Goal: Task Accomplishment & Management: Use online tool/utility

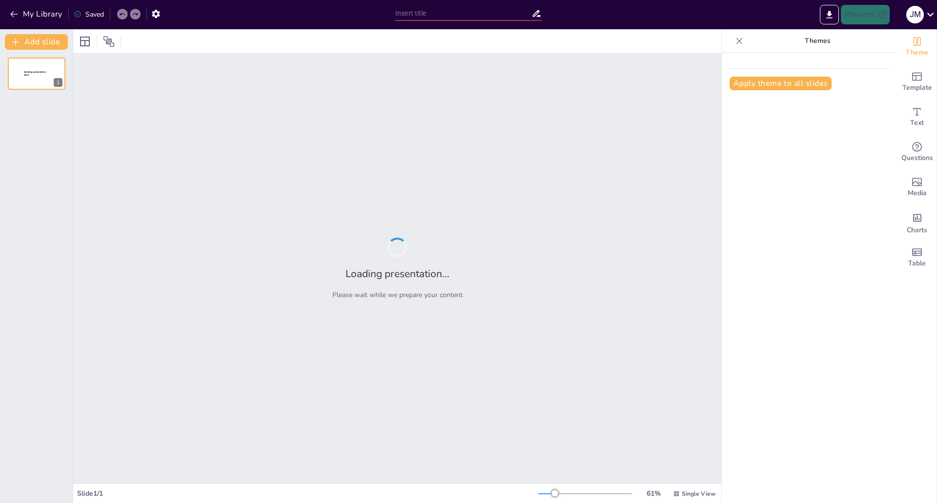
type input "New Sendsteps"
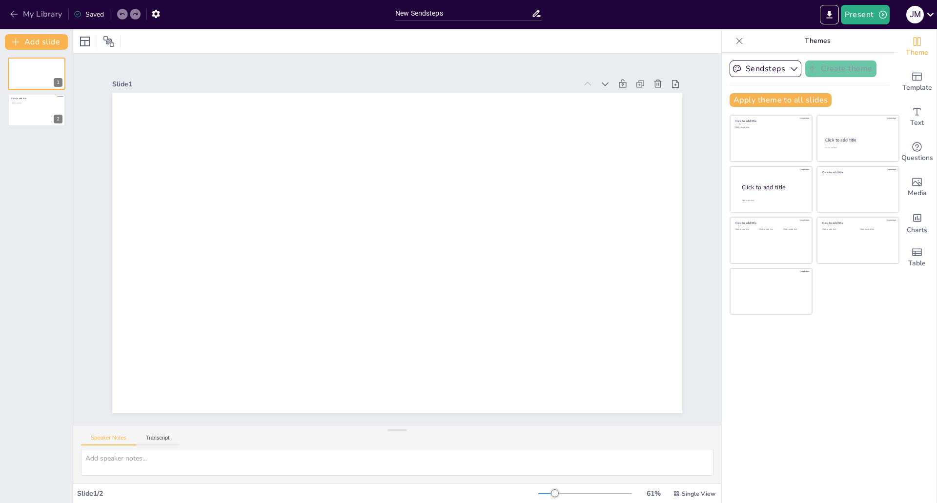
click at [30, 20] on button "My Library" at bounding box center [36, 14] width 59 height 16
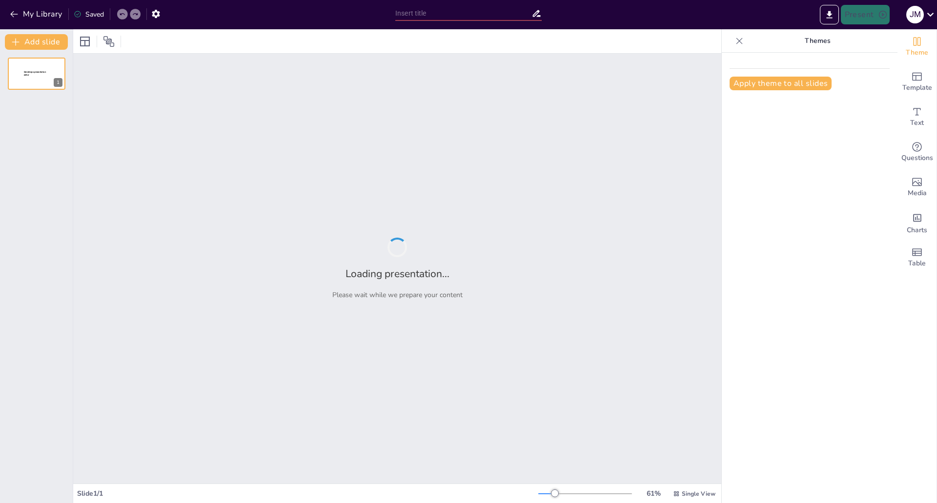
type input "New Sendsteps"
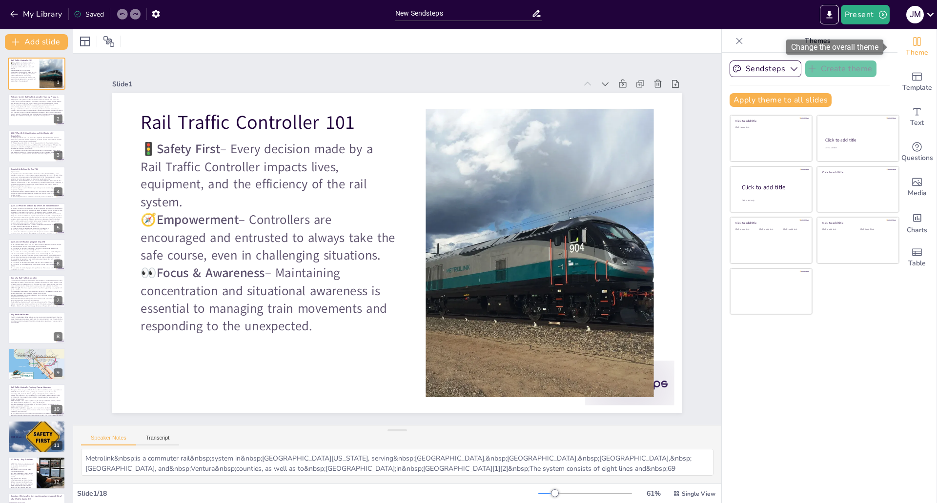
click at [911, 45] on icon "Change the overall theme" at bounding box center [917, 42] width 12 height 12
click at [808, 40] on p "Themes" at bounding box center [817, 40] width 141 height 23
click at [911, 42] on icon "Change the overall theme" at bounding box center [917, 42] width 12 height 12
click at [157, 14] on icon "button" at bounding box center [156, 14] width 10 height 10
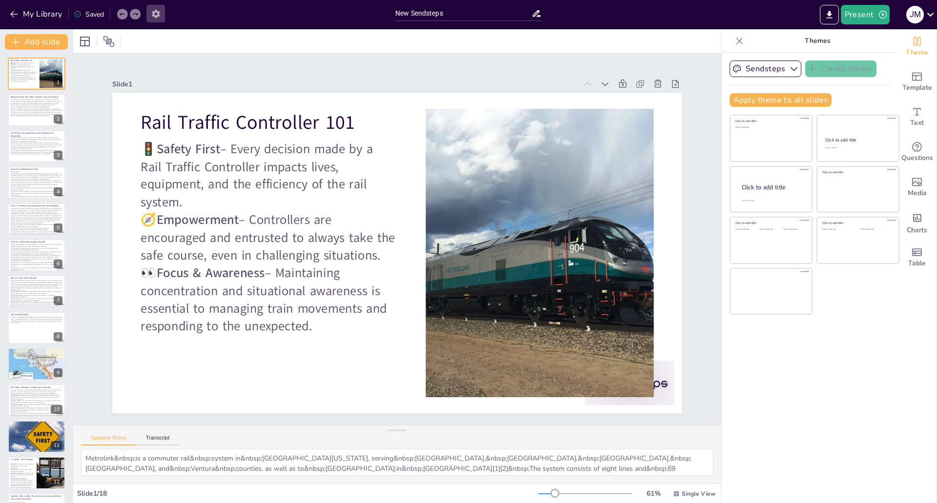
click at [156, 12] on icon "button" at bounding box center [156, 14] width 8 height 8
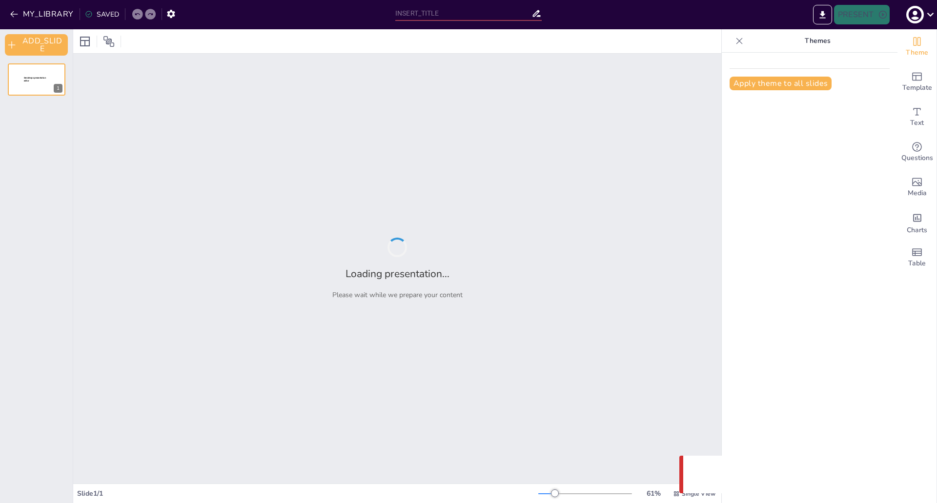
type input "New Sendsteps"
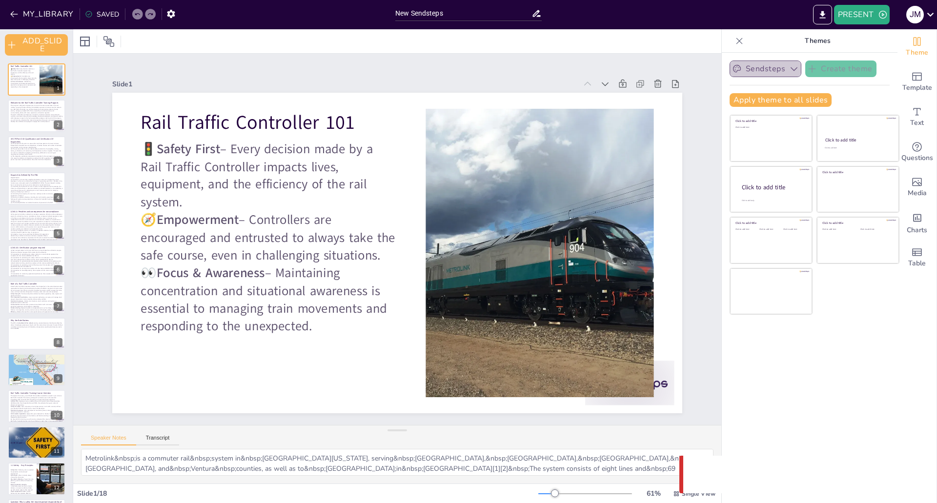
click at [789, 68] on icon "button" at bounding box center [794, 69] width 10 height 10
click at [770, 105] on span "Sendsteps" at bounding box center [773, 102] width 44 height 9
click at [819, 39] on p "Themes" at bounding box center [817, 40] width 141 height 23
click at [911, 77] on icon "Add ready made slides" at bounding box center [917, 77] width 12 height 12
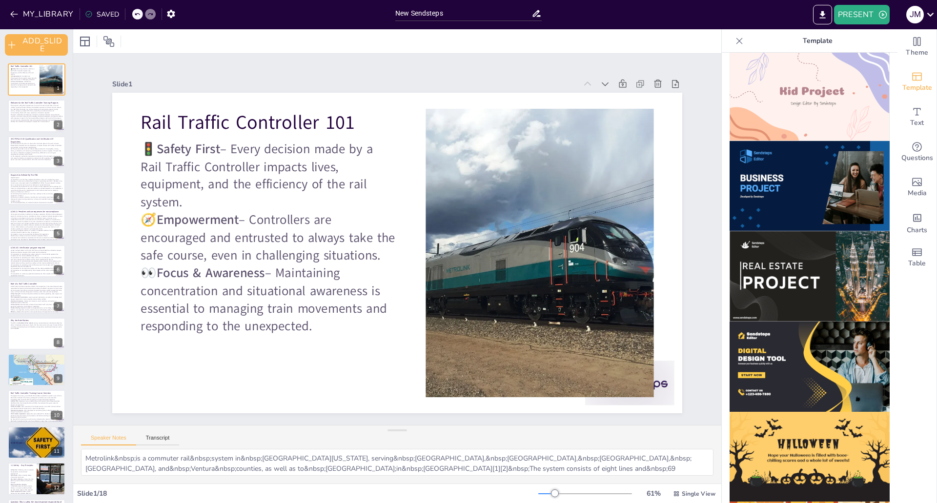
scroll to position [789, 0]
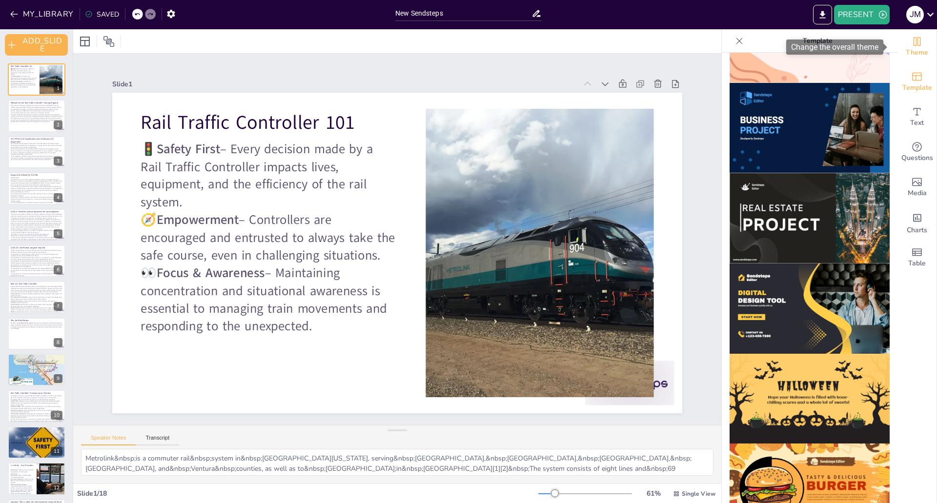
click at [916, 50] on span "Theme" at bounding box center [917, 52] width 22 height 11
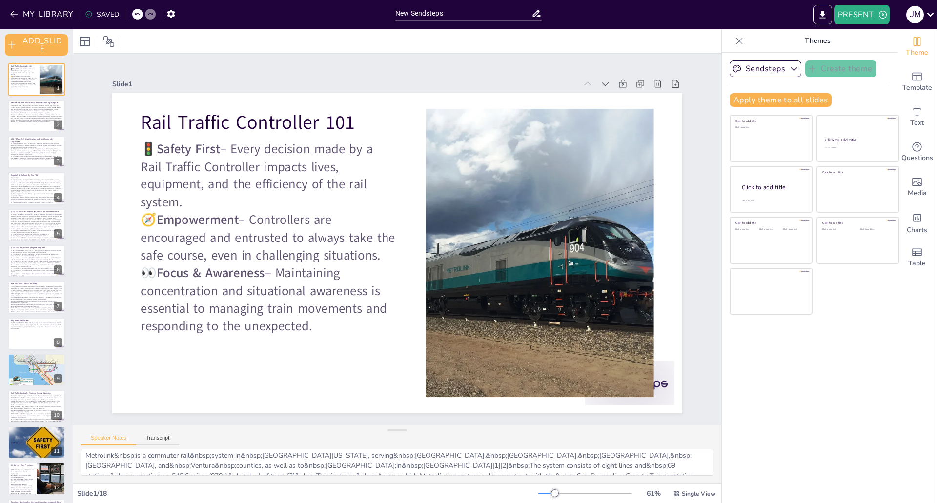
scroll to position [0, 0]
click at [928, 14] on icon at bounding box center [930, 15] width 7 height 4
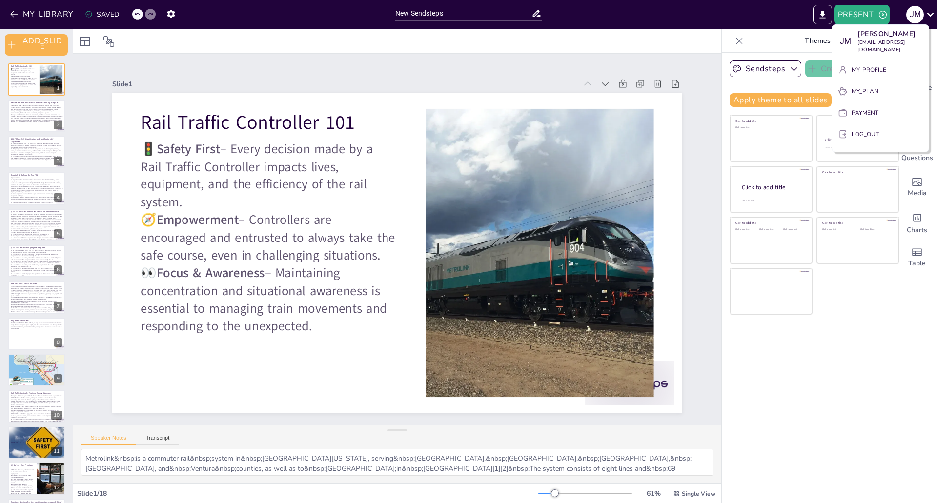
click at [870, 370] on div at bounding box center [468, 251] width 937 height 503
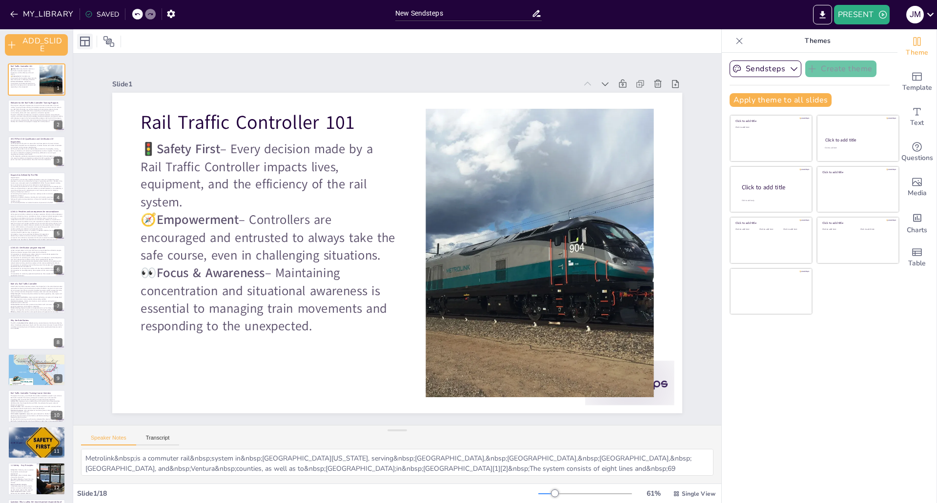
click at [85, 37] on icon at bounding box center [85, 42] width 10 height 10
click at [105, 38] on icon at bounding box center [109, 42] width 12 height 12
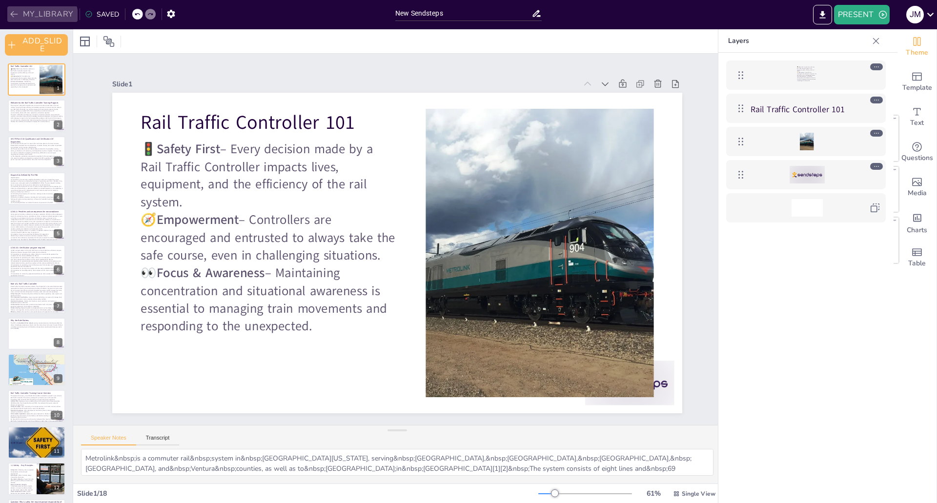
click at [36, 17] on button "MY_LIBRARY" at bounding box center [42, 14] width 70 height 16
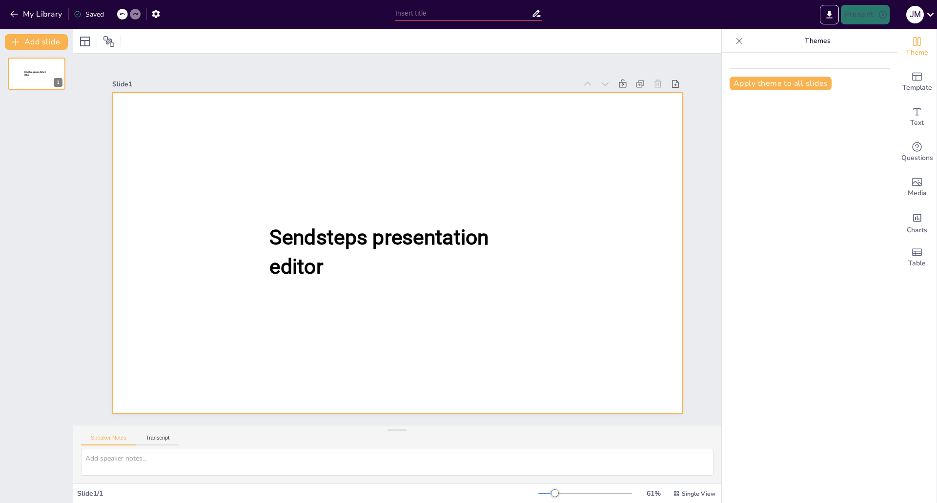
type input "New Sendsteps"
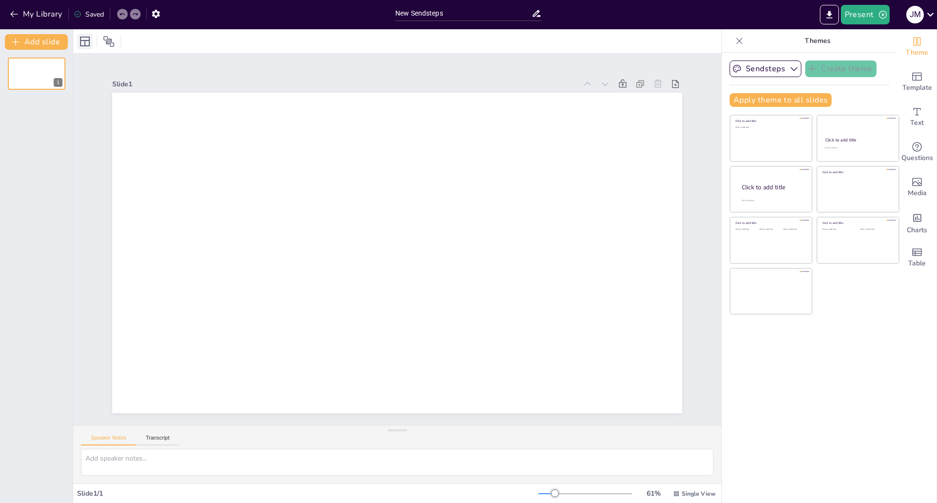
click at [83, 39] on icon at bounding box center [85, 42] width 12 height 12
click at [915, 43] on icon "Change the overall theme" at bounding box center [917, 42] width 12 height 12
click at [734, 42] on icon at bounding box center [739, 41] width 10 height 10
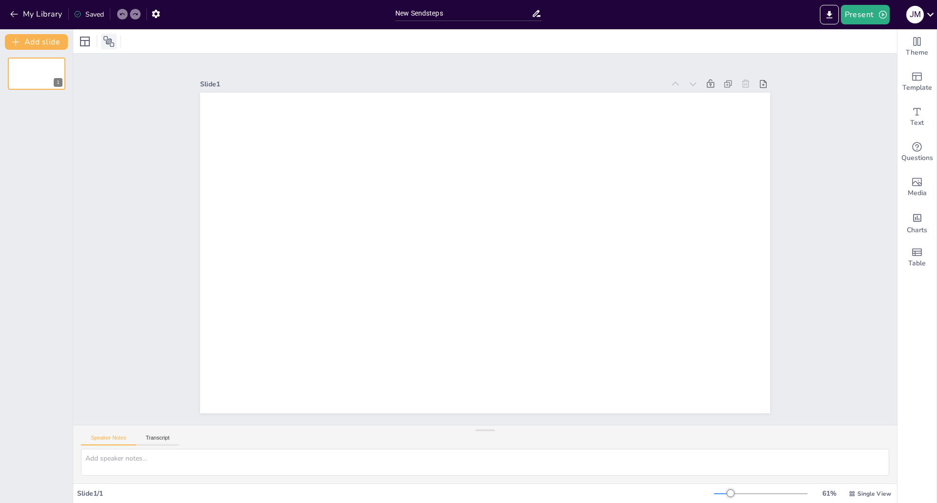
click at [110, 46] on icon at bounding box center [109, 42] width 12 height 12
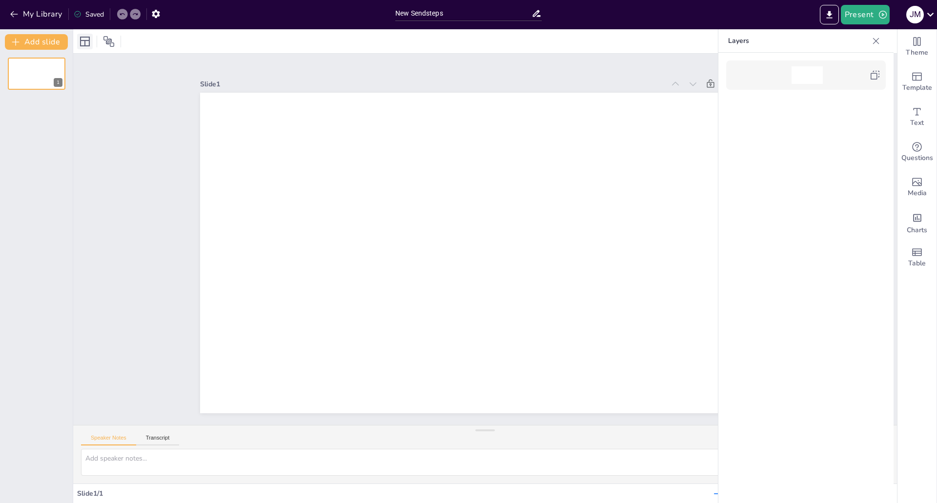
click at [86, 44] on icon at bounding box center [85, 42] width 12 height 12
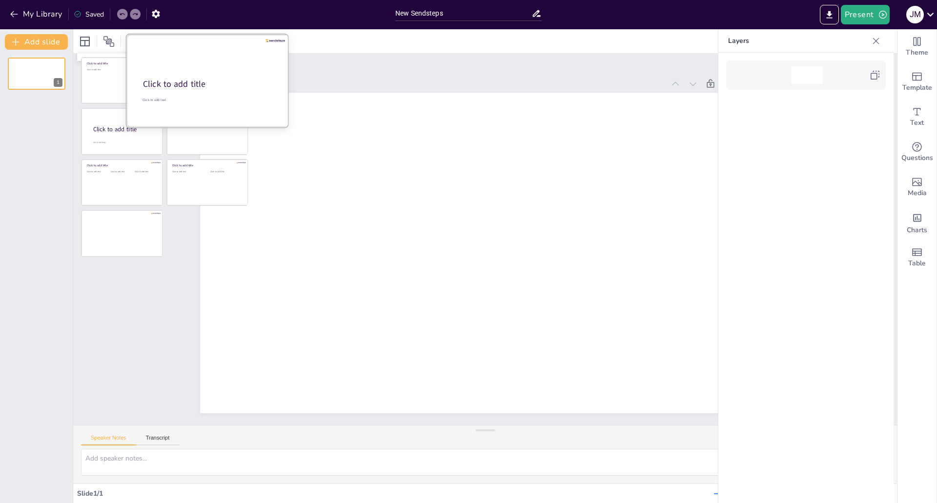
click at [217, 88] on div "Click to add title" at bounding box center [207, 85] width 129 height 12
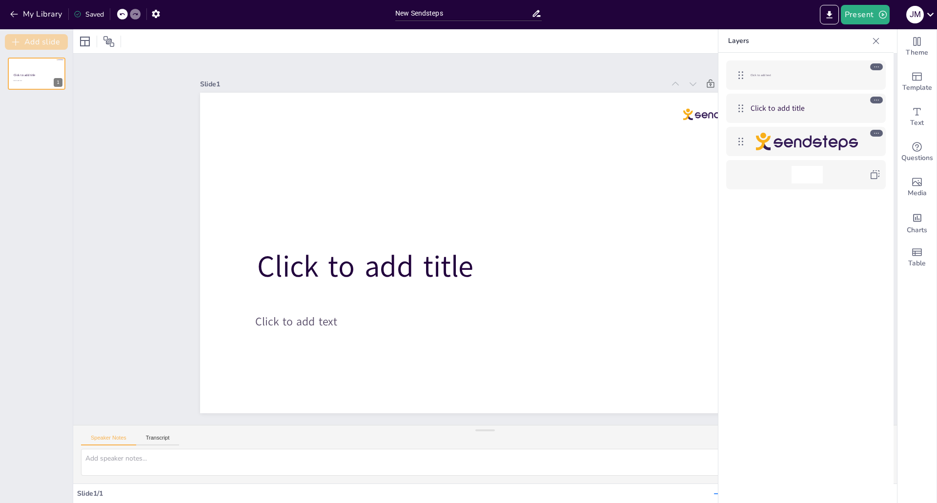
click at [39, 40] on button "Add slide" at bounding box center [36, 42] width 63 height 16
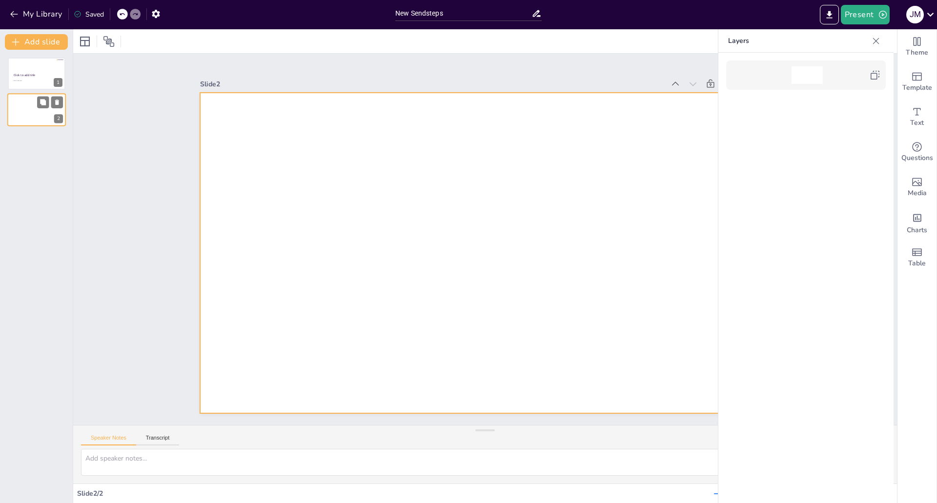
click at [21, 111] on div at bounding box center [36, 110] width 59 height 33
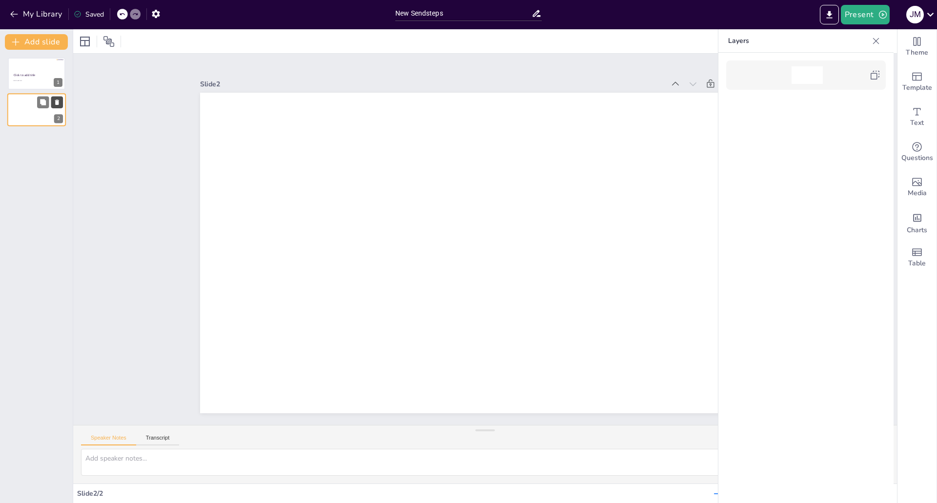
click at [57, 106] on button at bounding box center [57, 103] width 12 height 12
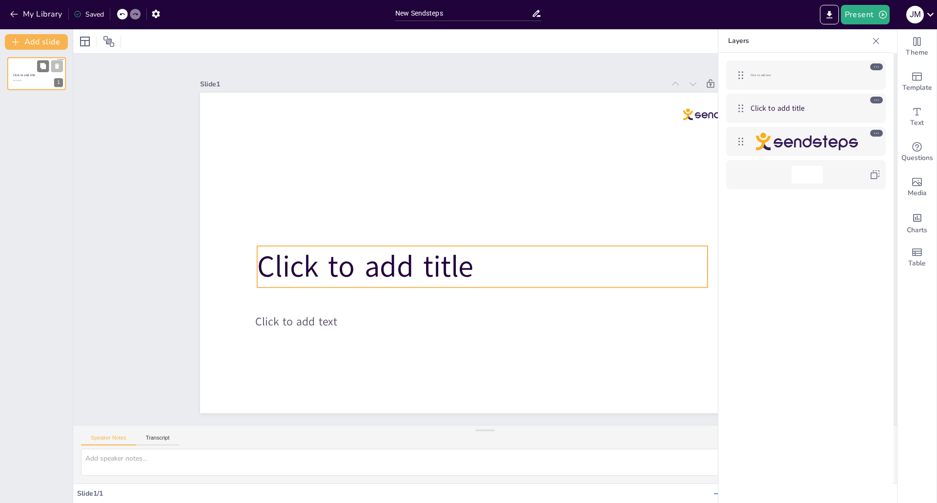
click at [39, 77] on p "Click to add title" at bounding box center [36, 75] width 46 height 4
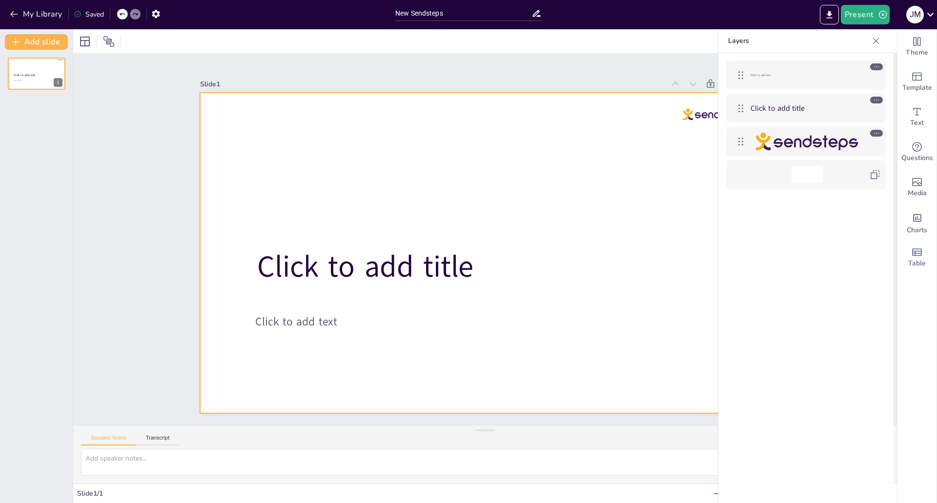
click at [664, 212] on div at bounding box center [485, 253] width 570 height 321
click at [805, 71] on div "Click to add text" at bounding box center [807, 75] width 113 height 18
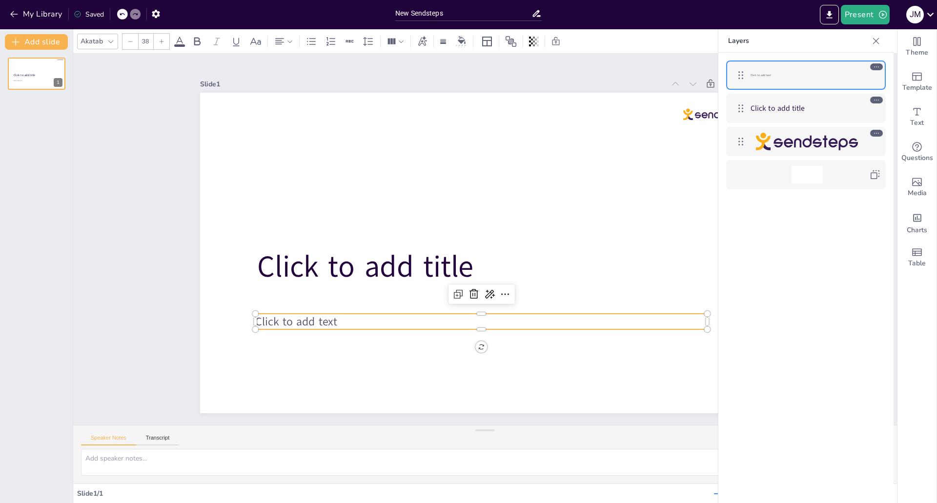
click at [830, 100] on div "Click to add title" at bounding box center [807, 109] width 113 height 18
type input "100"
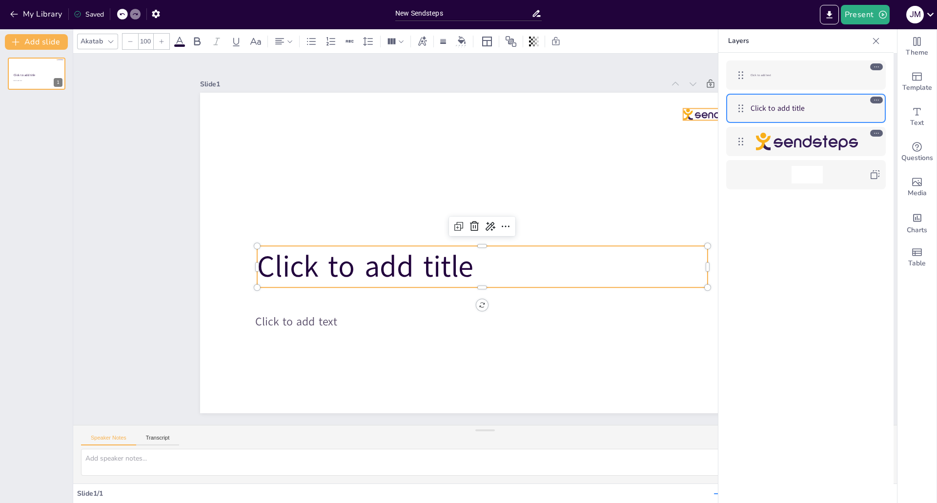
click at [821, 146] on div at bounding box center [807, 142] width 102 height 18
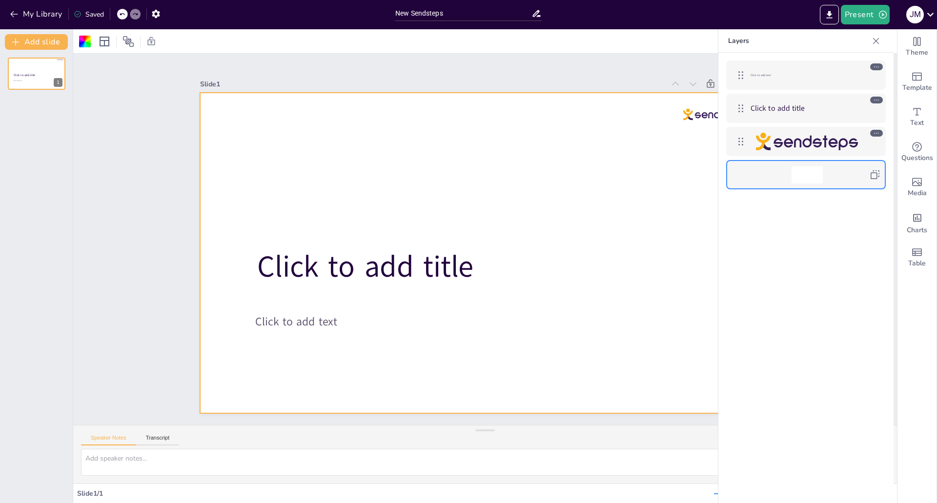
click at [819, 170] on div at bounding box center [807, 175] width 31 height 18
click at [906, 49] on span "Theme" at bounding box center [917, 52] width 22 height 11
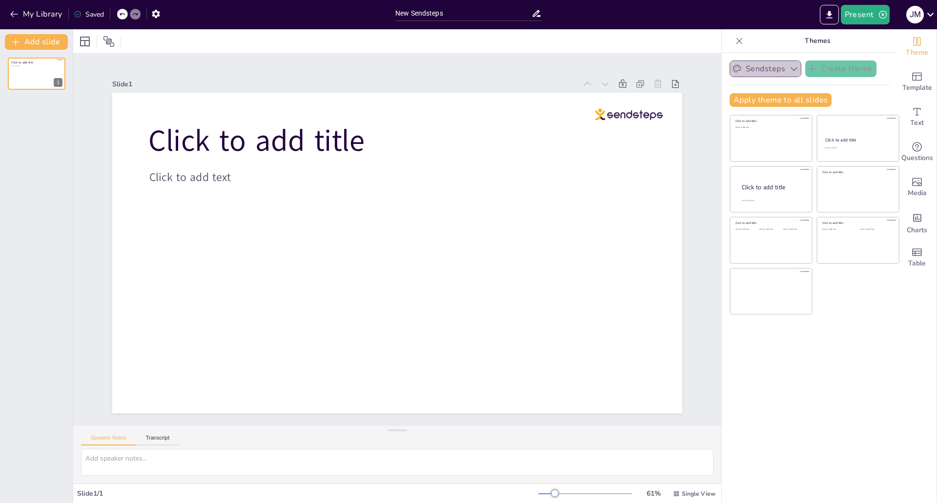
click at [759, 69] on button "Sendsteps" at bounding box center [766, 69] width 72 height 17
click at [788, 105] on div "Sendsteps" at bounding box center [774, 102] width 88 height 20
click at [909, 191] on span "Media" at bounding box center [917, 193] width 19 height 11
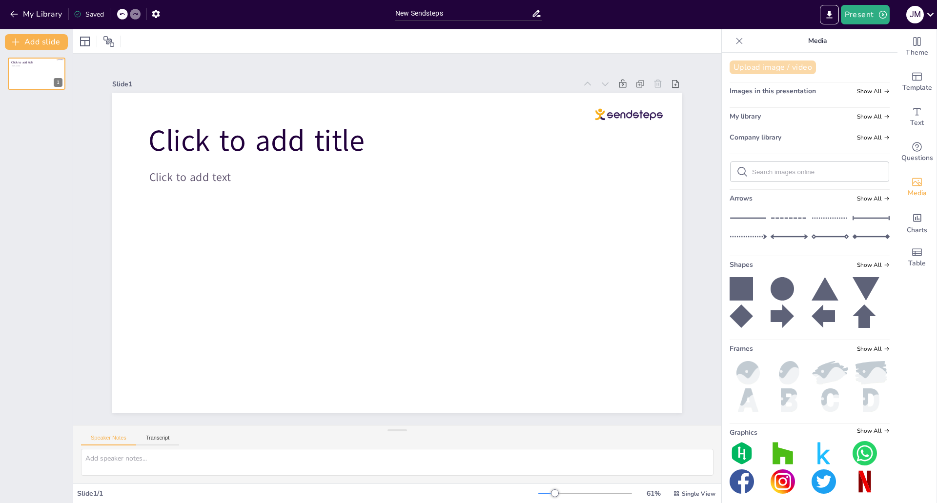
click at [767, 74] on button "Upload image / video" at bounding box center [773, 68] width 86 height 14
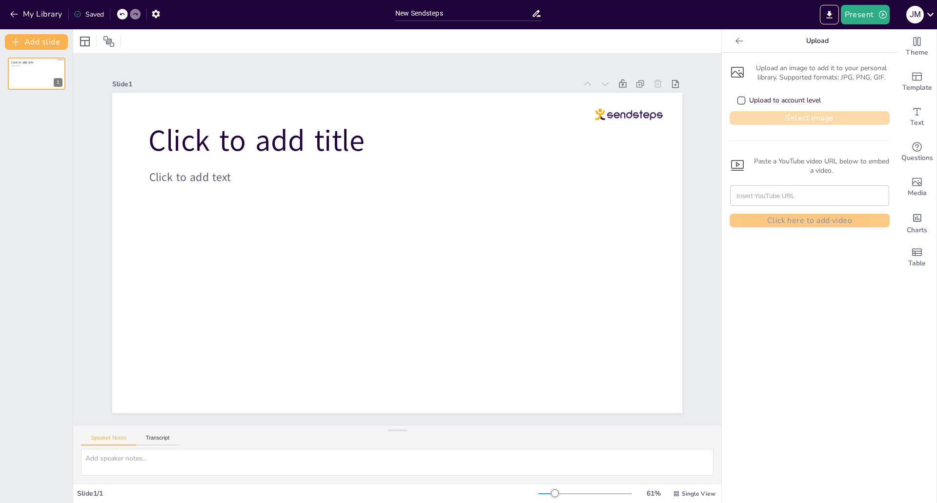
click at [781, 116] on button "Select image" at bounding box center [810, 118] width 160 height 14
click at [911, 43] on icon "Change the overall theme" at bounding box center [917, 42] width 12 height 12
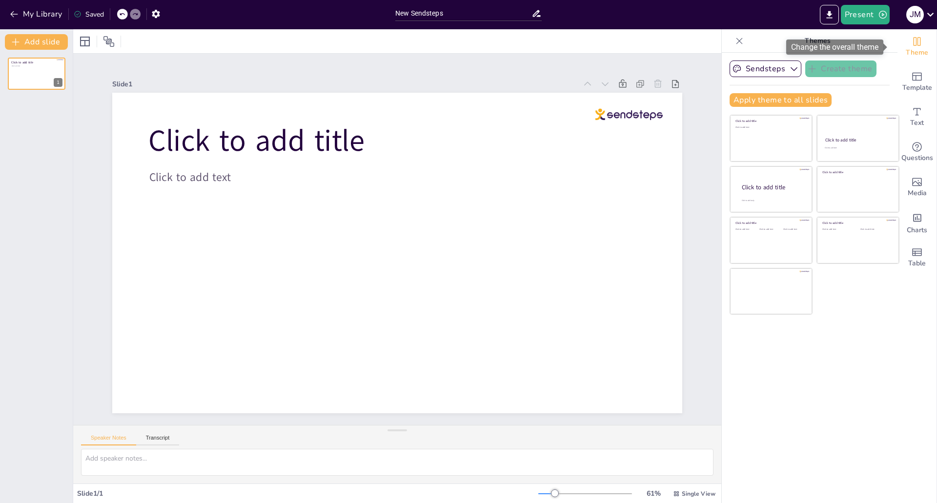
click at [911, 43] on icon "Change the overall theme" at bounding box center [917, 42] width 12 height 12
click at [902, 85] on span "Template" at bounding box center [917, 87] width 30 height 11
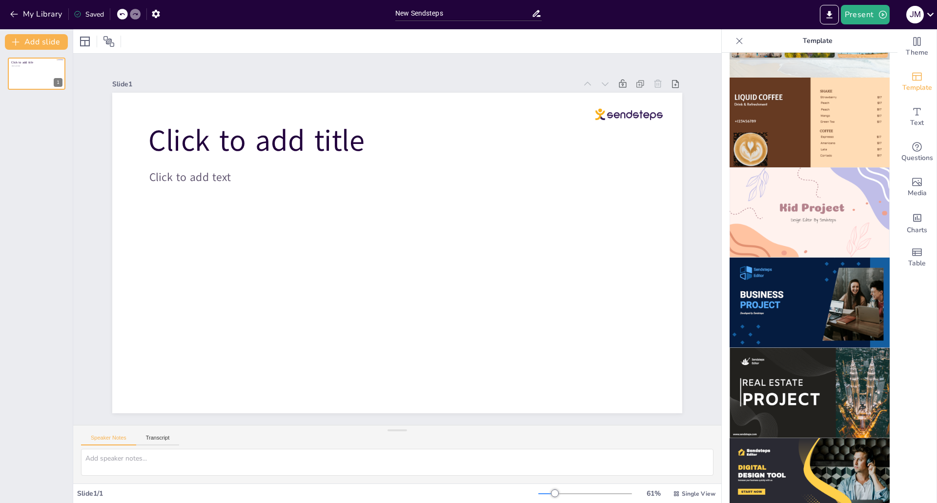
scroll to position [789, 0]
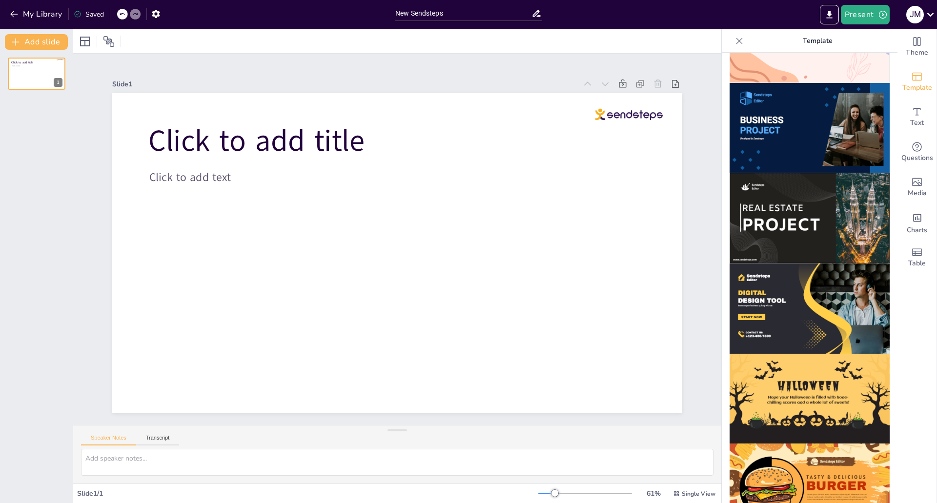
click at [807, 366] on img at bounding box center [810, 399] width 160 height 90
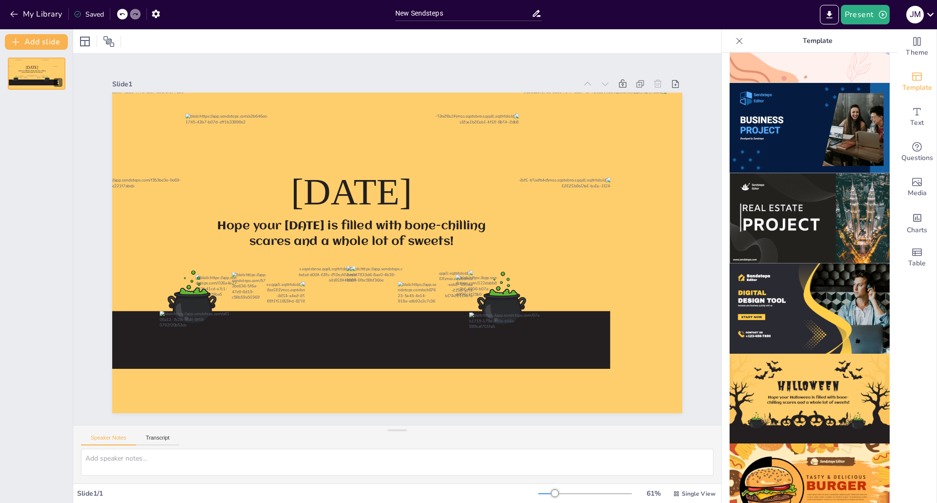
click at [826, 444] on img at bounding box center [810, 489] width 160 height 90
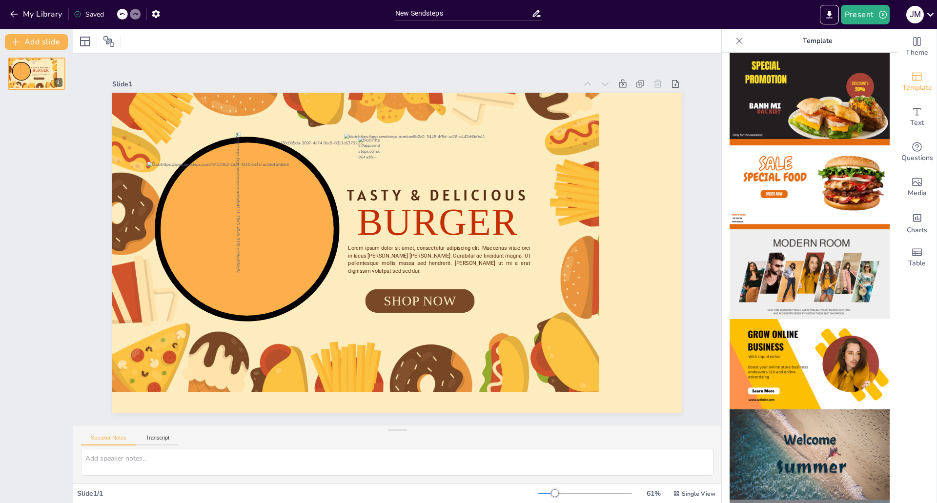
scroll to position [0, 0]
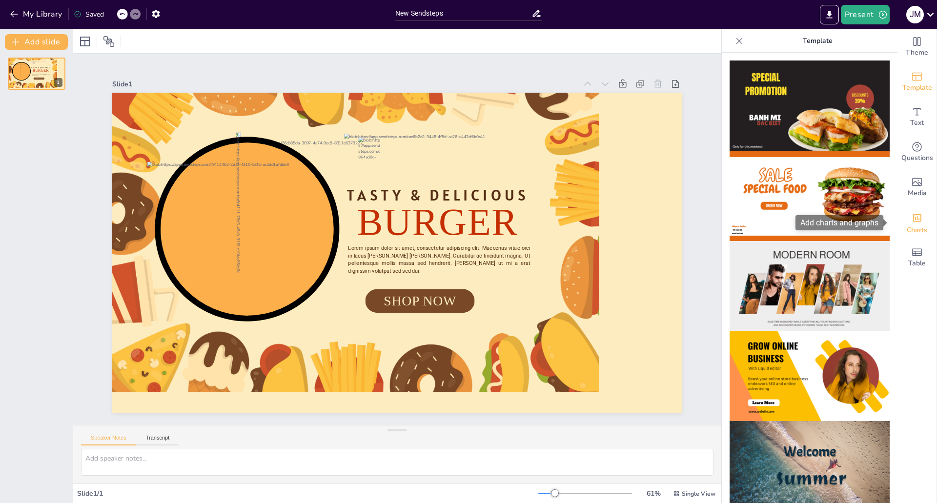
click at [913, 215] on icon "Add charts and graphs" at bounding box center [917, 218] width 8 height 8
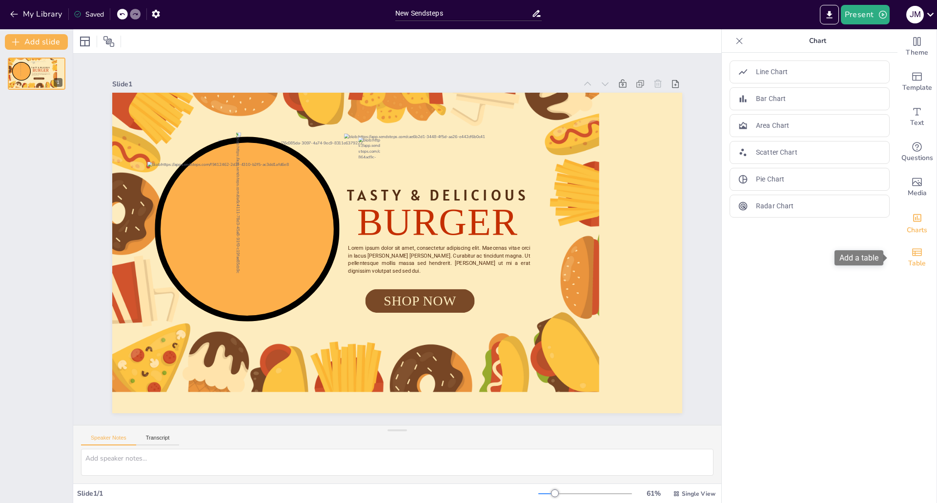
click at [912, 253] on icon "Add a table" at bounding box center [917, 251] width 10 height 7
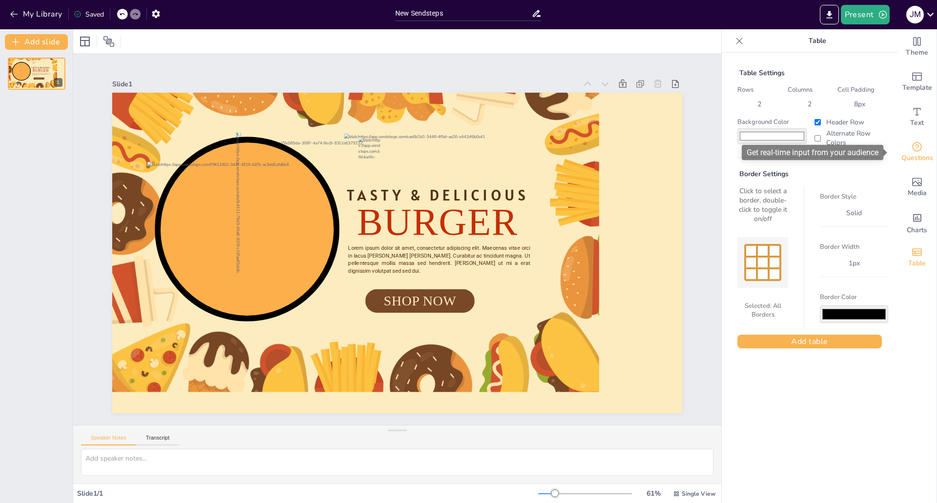
click at [914, 153] on span "Questions" at bounding box center [917, 158] width 32 height 11
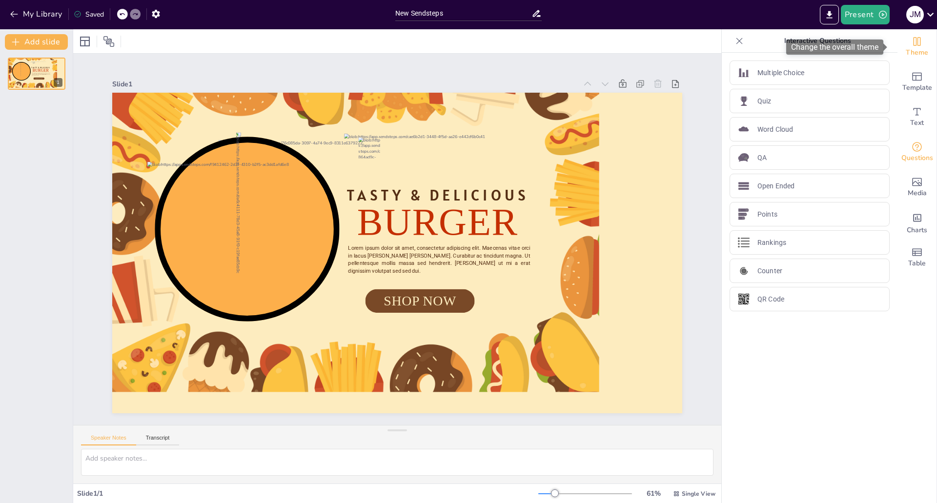
click at [911, 40] on icon "Change the overall theme" at bounding box center [917, 42] width 12 height 12
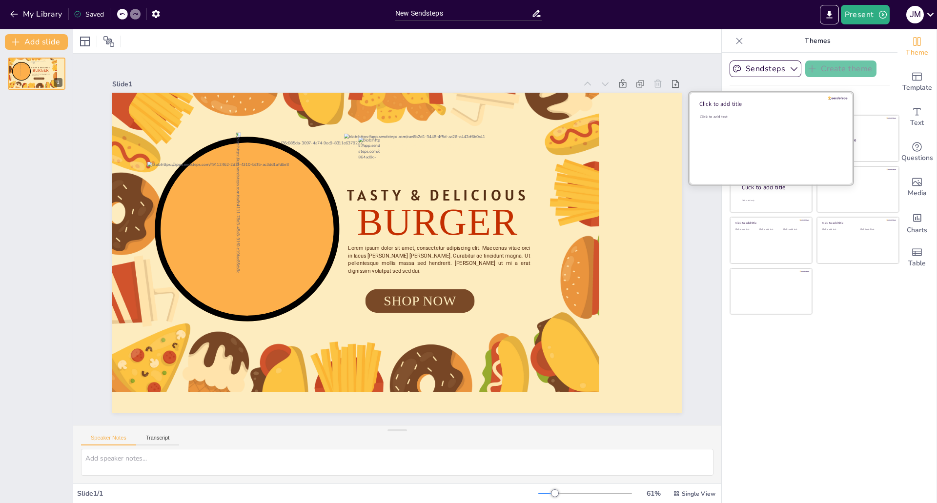
click at [735, 137] on div "Click to add text" at bounding box center [770, 144] width 140 height 61
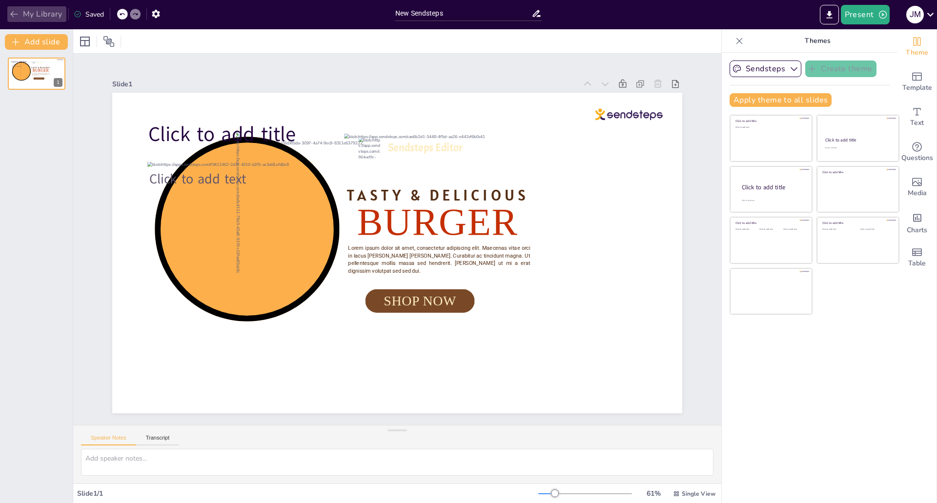
click at [12, 13] on icon "button" at bounding box center [13, 14] width 7 height 6
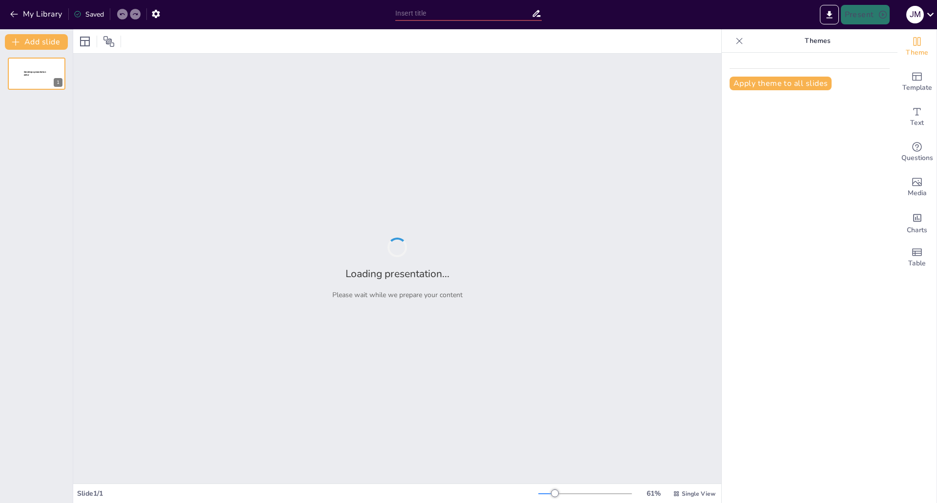
type input "New Sendsteps"
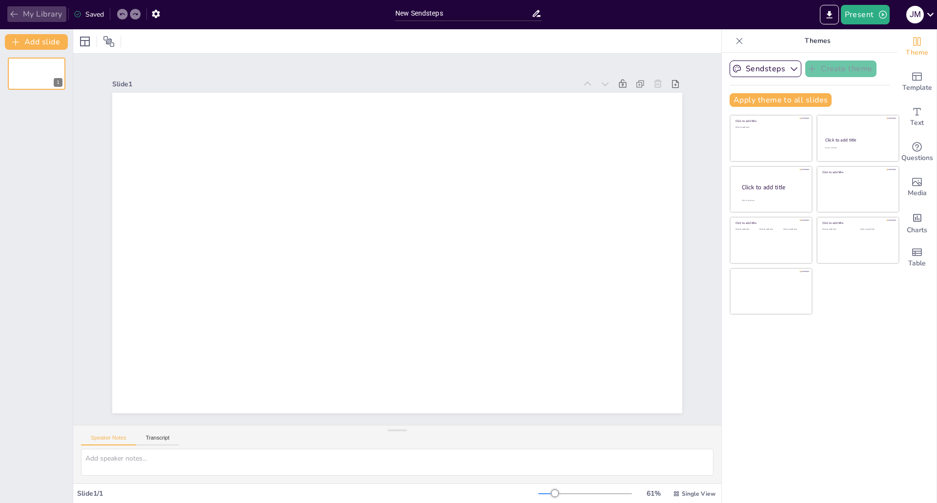
click at [46, 21] on button "My Library" at bounding box center [36, 14] width 59 height 16
